Goal: Navigation & Orientation: Find specific page/section

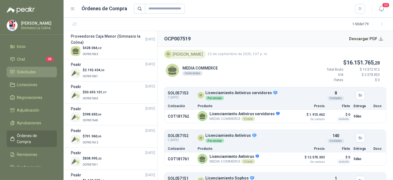
click at [39, 73] on li "Solicitudes" at bounding box center [32, 72] width 44 height 6
